Goal: Book appointment/travel/reservation

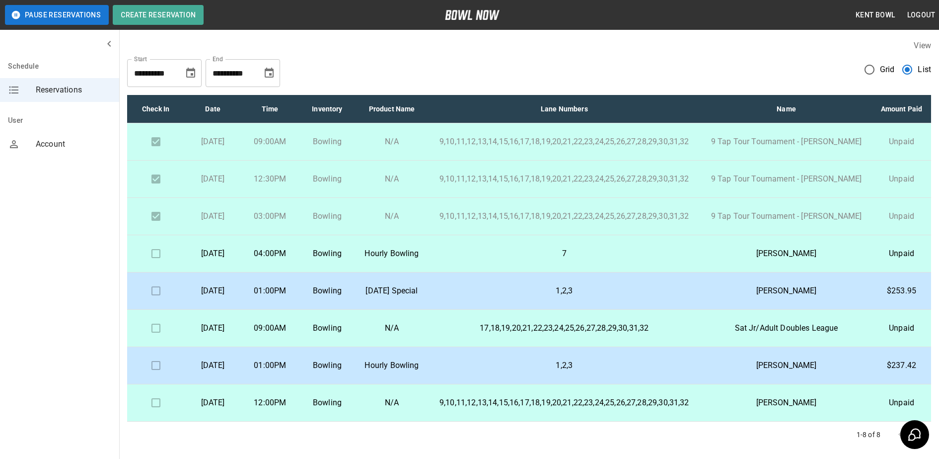
click at [154, 272] on td at bounding box center [155, 253] width 57 height 37
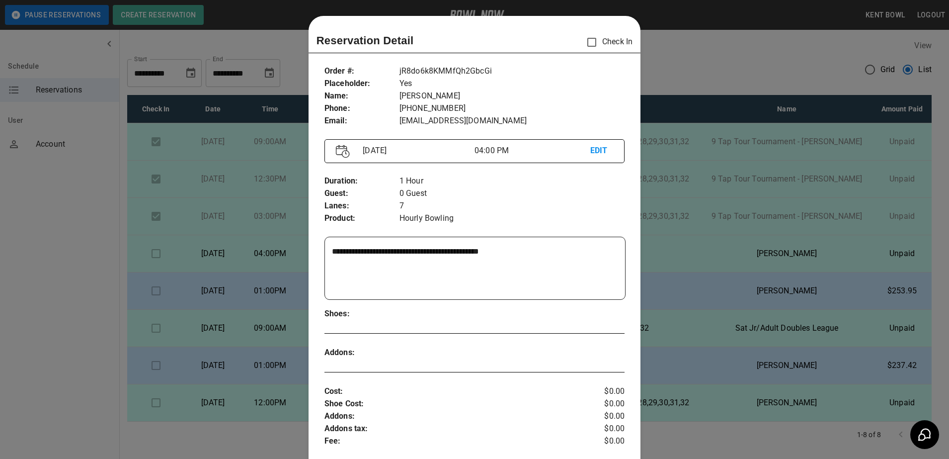
scroll to position [16, 0]
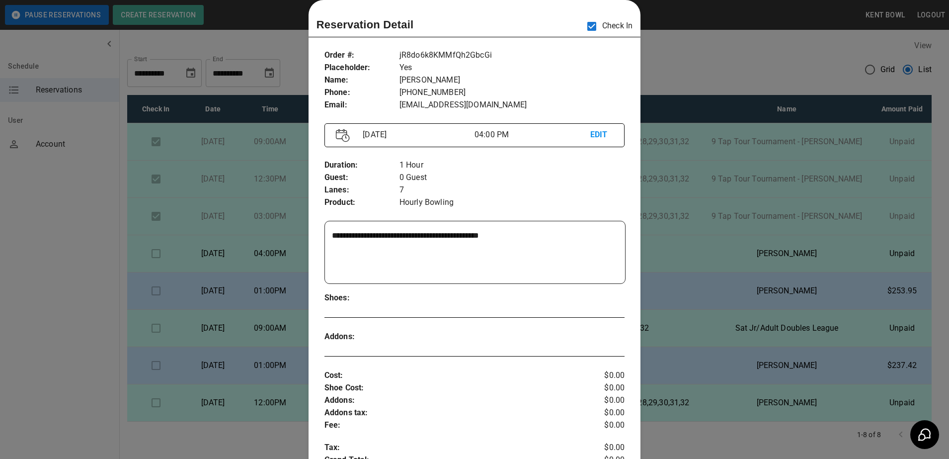
click at [712, 50] on div at bounding box center [474, 229] width 949 height 459
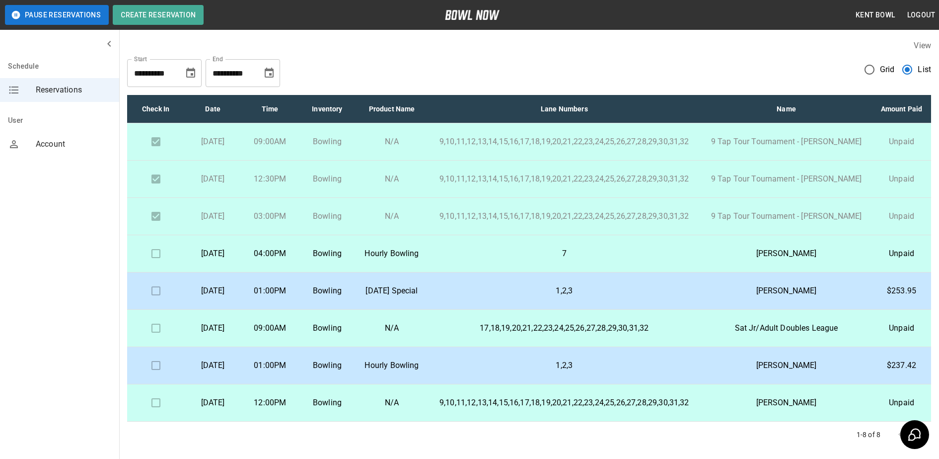
click at [156, 272] on td at bounding box center [155, 253] width 57 height 37
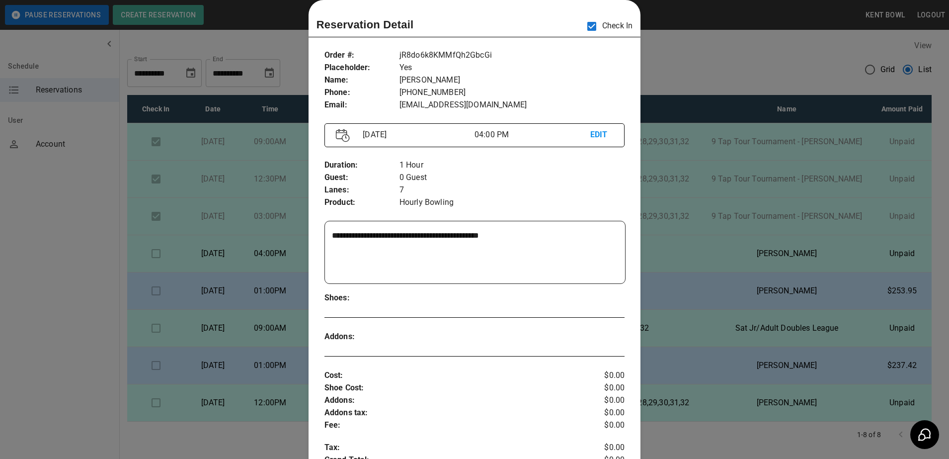
click at [76, 213] on div at bounding box center [474, 229] width 949 height 459
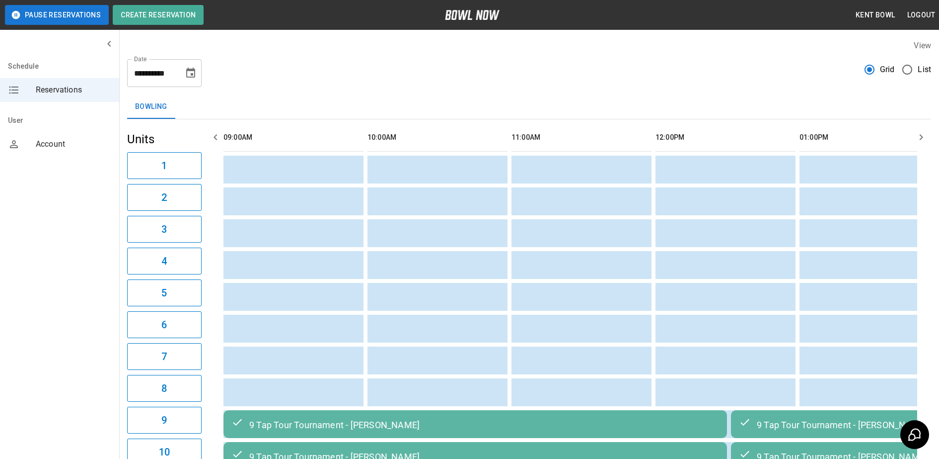
scroll to position [0, 864]
